Goal: Transaction & Acquisition: Book appointment/travel/reservation

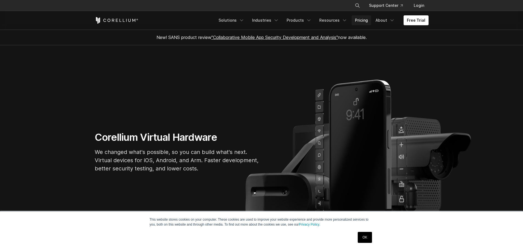
click at [363, 23] on link "Pricing" at bounding box center [361, 20] width 19 height 10
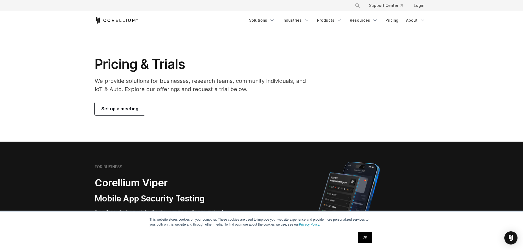
click at [130, 105] on span "Set up a meeting" at bounding box center [119, 108] width 37 height 7
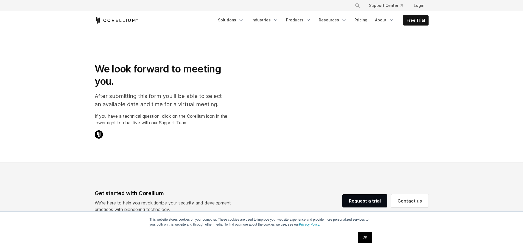
scroll to position [122, 0]
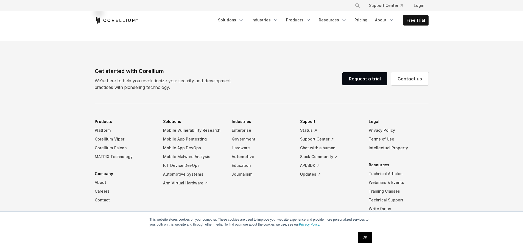
select select "**"
